Goal: Navigation & Orientation: Find specific page/section

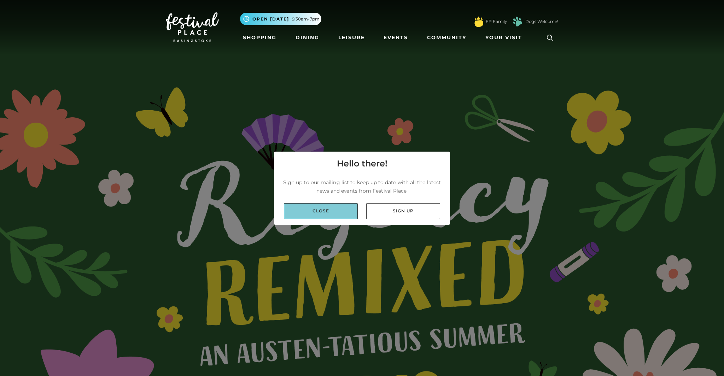
click at [332, 209] on link "Close" at bounding box center [321, 211] width 74 height 16
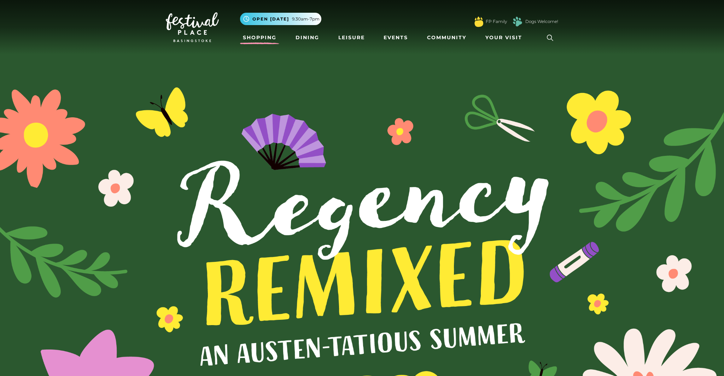
click at [261, 39] on link "Shopping" at bounding box center [259, 37] width 39 height 13
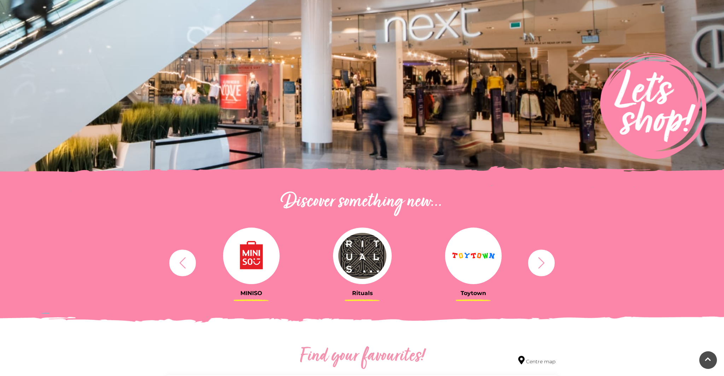
scroll to position [69, 0]
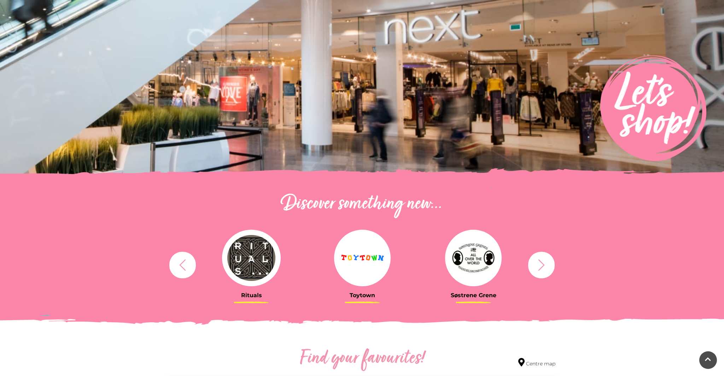
click at [544, 263] on icon "button" at bounding box center [541, 265] width 13 height 13
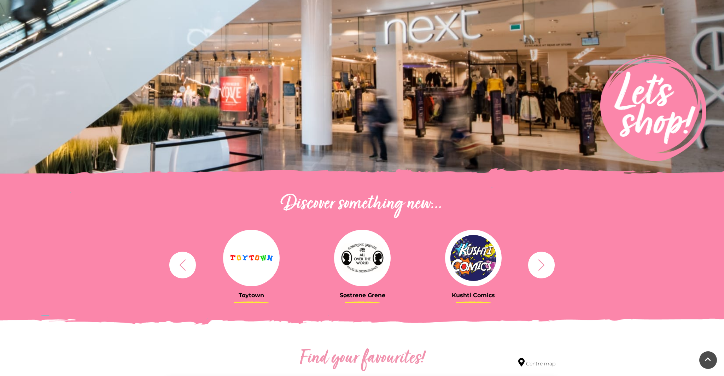
click at [544, 263] on icon "button" at bounding box center [541, 265] width 13 height 13
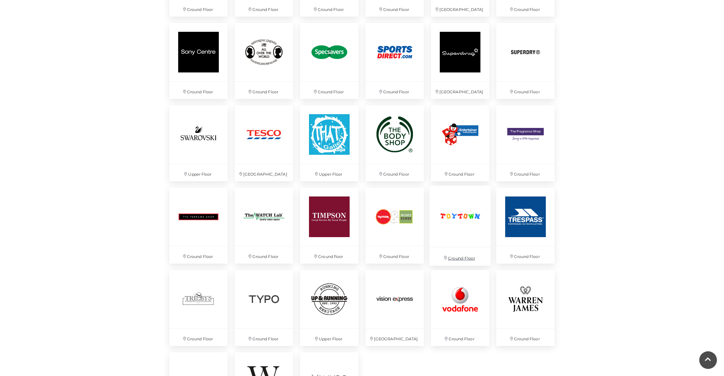
scroll to position [1667, 0]
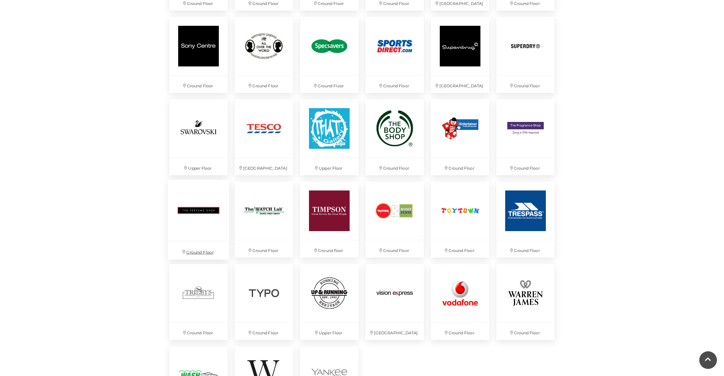
click at [208, 223] on img at bounding box center [198, 210] width 61 height 61
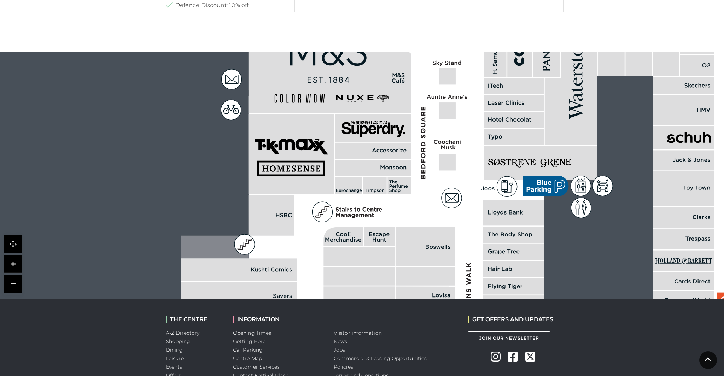
scroll to position [574, 0]
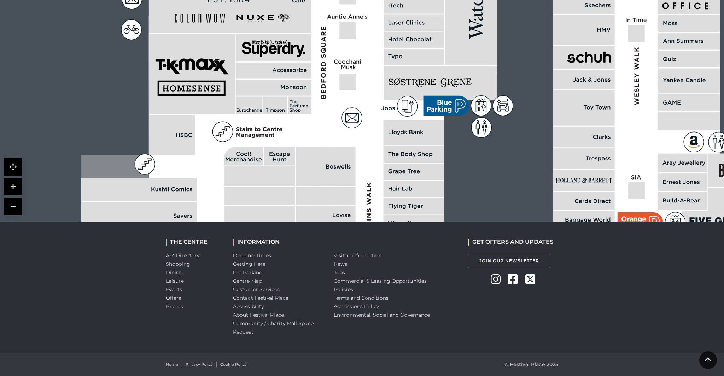
drag, startPoint x: 414, startPoint y: 188, endPoint x: 232, endPoint y: 188, distance: 182.5
click at [296, 186] on rect at bounding box center [326, 166] width 60 height 39
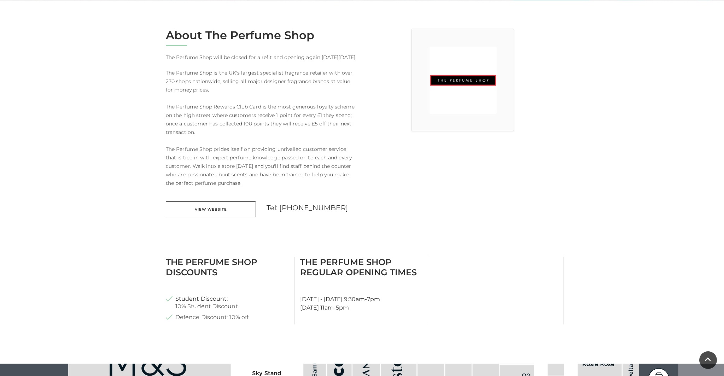
scroll to position [0, 0]
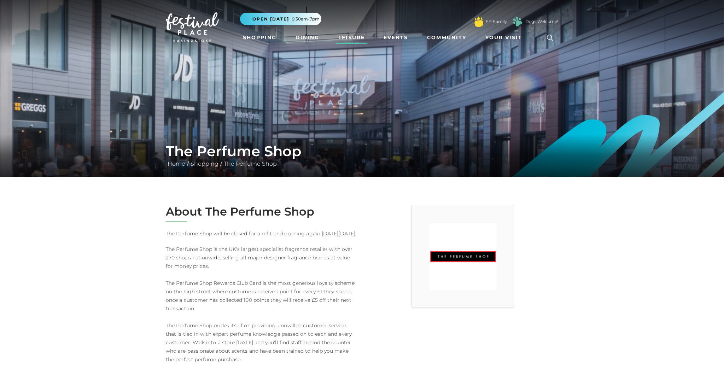
click at [353, 38] on link "Leisure" at bounding box center [352, 37] width 32 height 13
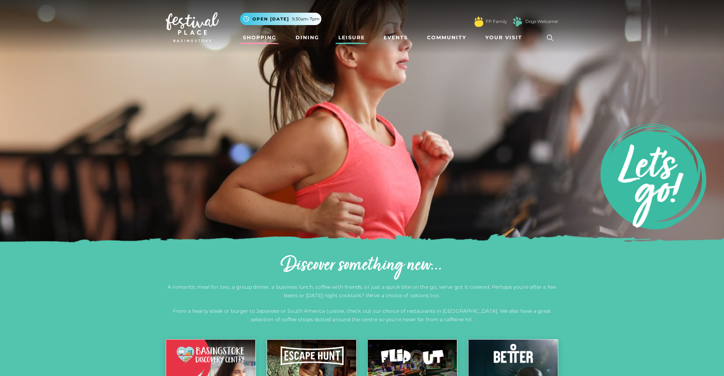
click at [255, 38] on link "Shopping" at bounding box center [259, 37] width 39 height 13
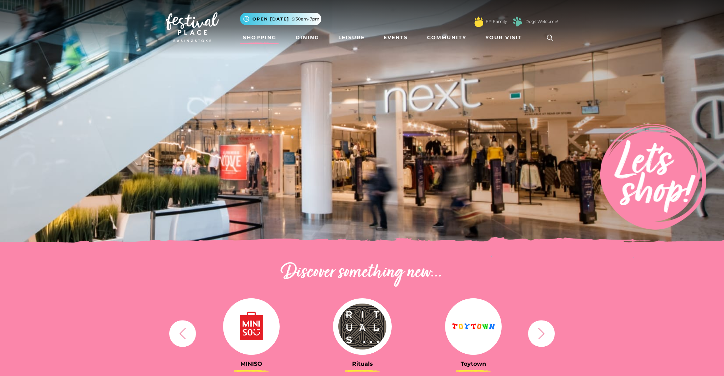
click at [256, 329] on img at bounding box center [251, 326] width 57 height 57
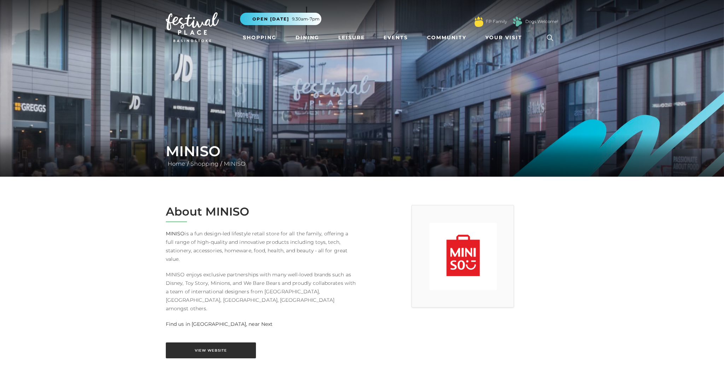
click at [222, 343] on link "View Website" at bounding box center [211, 351] width 90 height 16
click at [254, 37] on link "Shopping" at bounding box center [259, 37] width 39 height 13
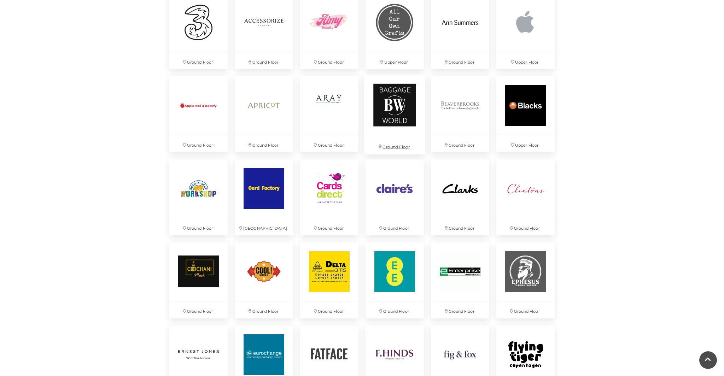
scroll to position [538, 0]
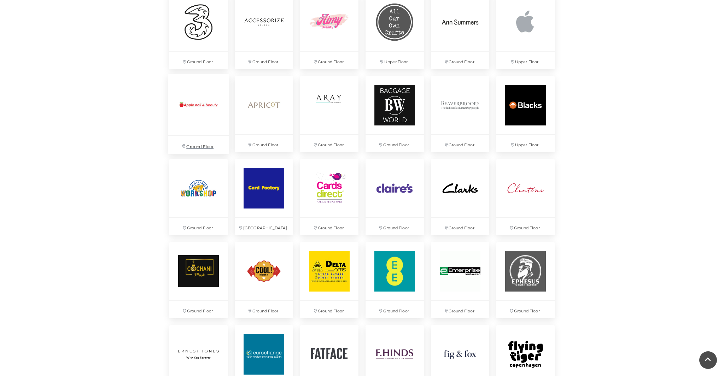
click at [210, 113] on img at bounding box center [198, 104] width 61 height 61
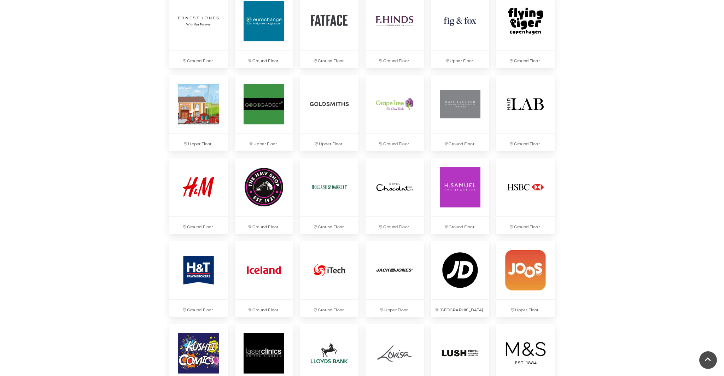
scroll to position [872, 0]
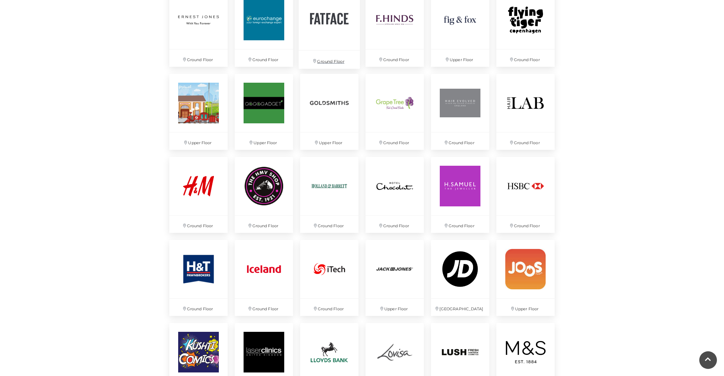
click at [324, 20] on img at bounding box center [329, 19] width 61 height 61
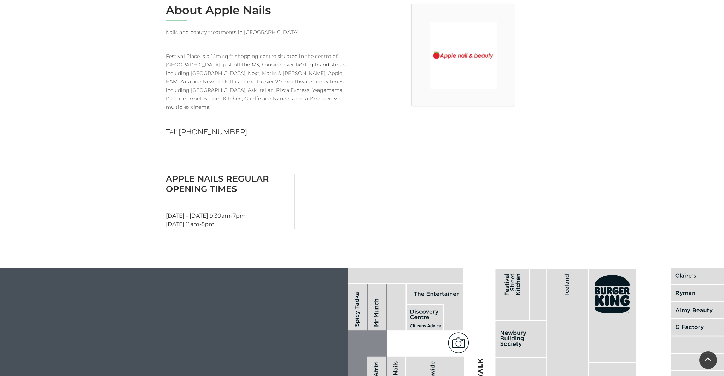
scroll to position [207, 0]
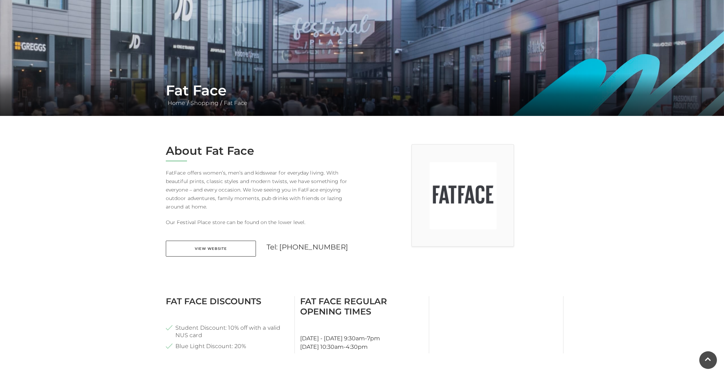
scroll to position [62, 0]
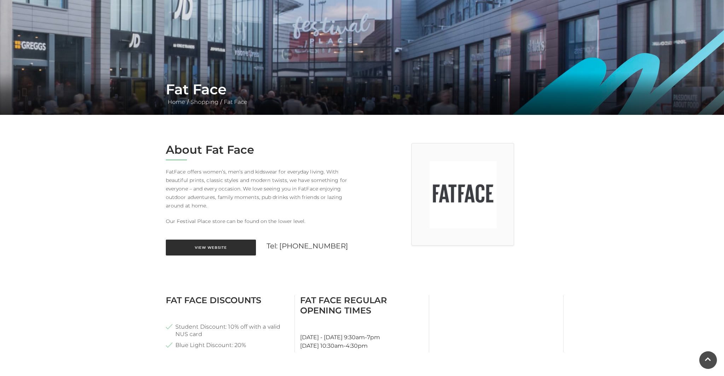
click at [222, 245] on link "View Website" at bounding box center [211, 248] width 90 height 16
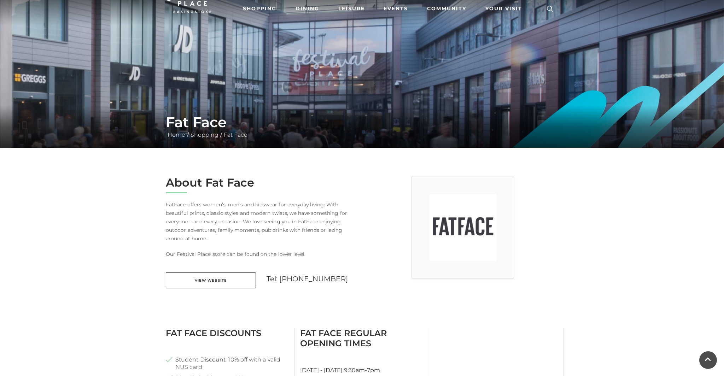
scroll to position [0, 0]
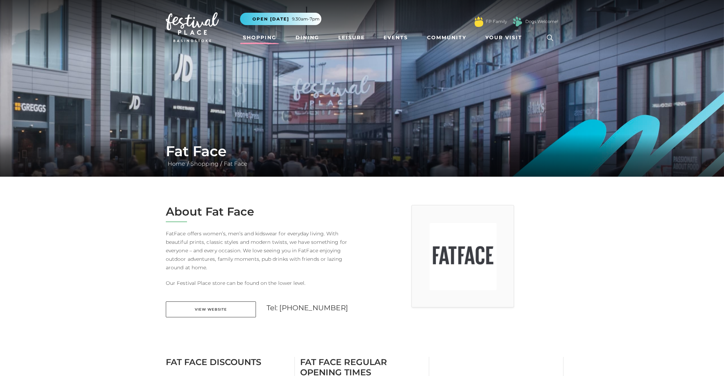
click at [249, 36] on link "Shopping" at bounding box center [259, 37] width 39 height 13
